Goal: Transaction & Acquisition: Obtain resource

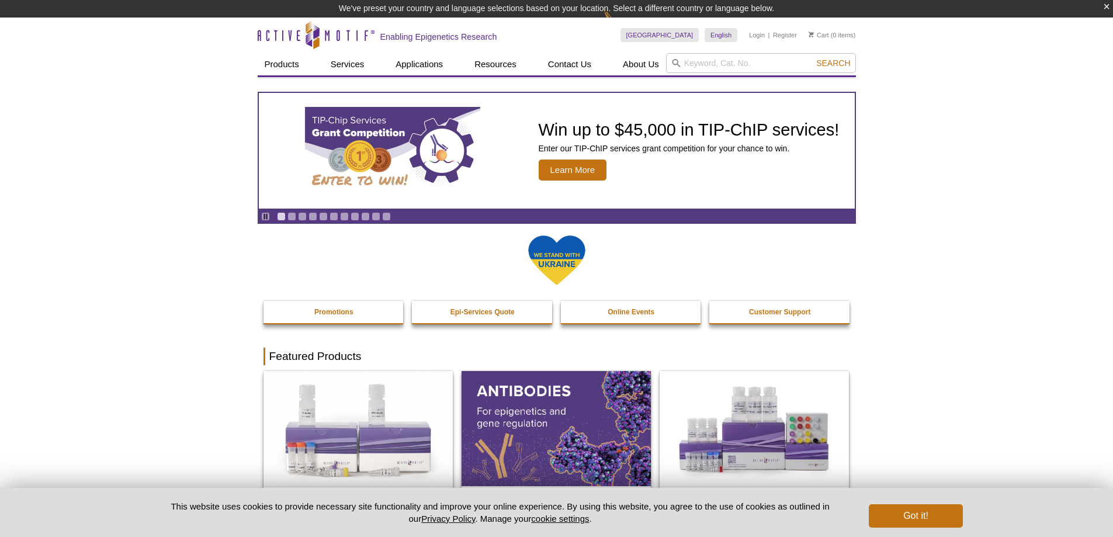
click at [769, 69] on input "search" at bounding box center [761, 63] width 190 height 20
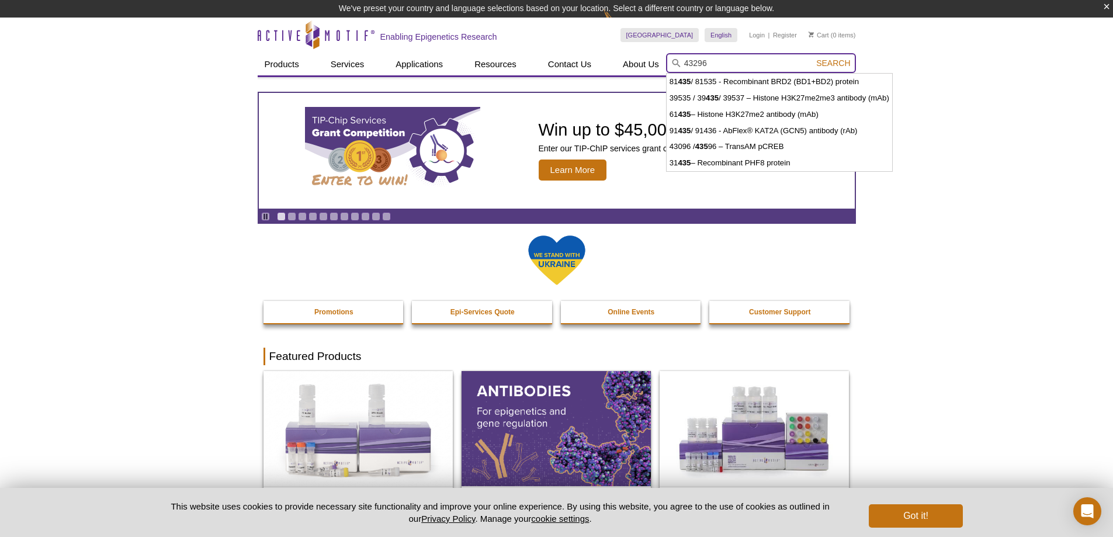
type input "43296"
click at [812, 58] on button "Search" at bounding box center [832, 63] width 41 height 11
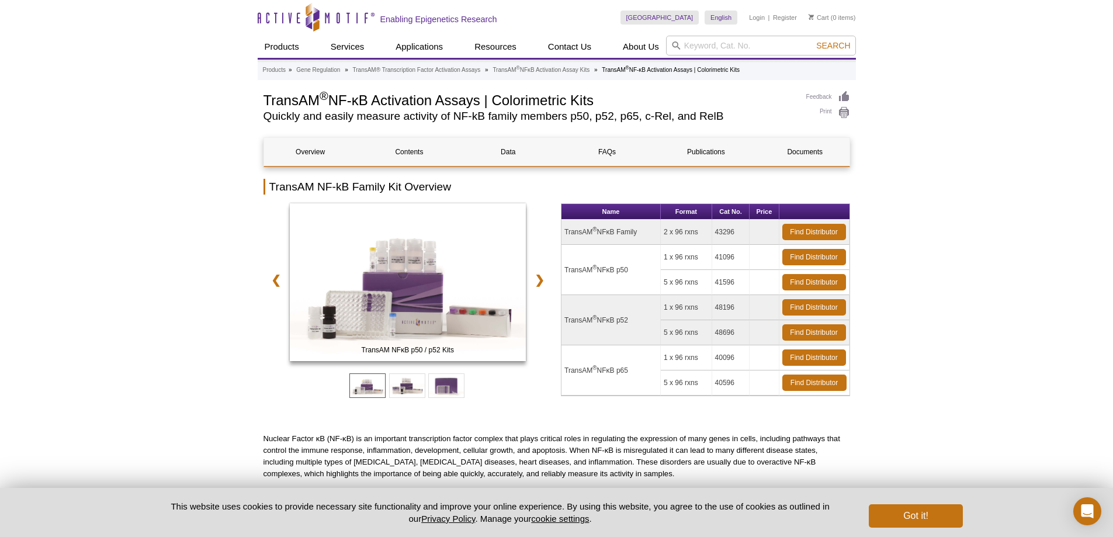
click at [818, 352] on link "Find Distributor" at bounding box center [814, 357] width 64 height 16
